Goal: Find specific page/section: Find specific page/section

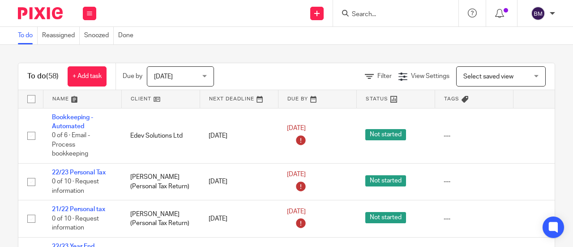
click at [385, 11] on input "Search" at bounding box center [391, 15] width 81 height 8
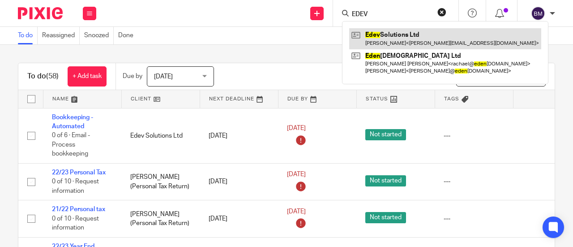
type input "EDEV"
click at [426, 34] on link at bounding box center [445, 38] width 192 height 21
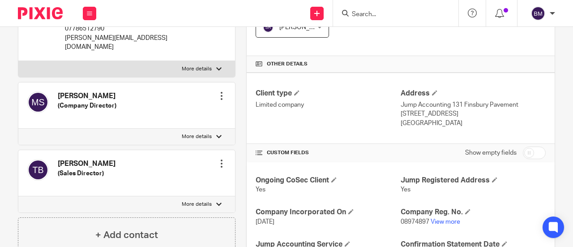
scroll to position [224, 0]
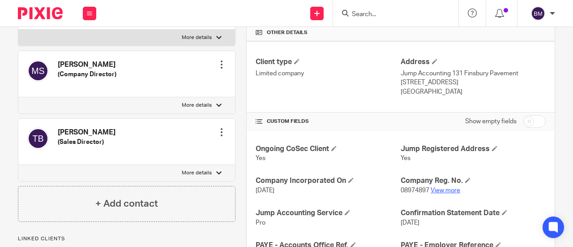
click at [445, 190] on link "View more" at bounding box center [446, 190] width 30 height 6
